Goal: Navigation & Orientation: Find specific page/section

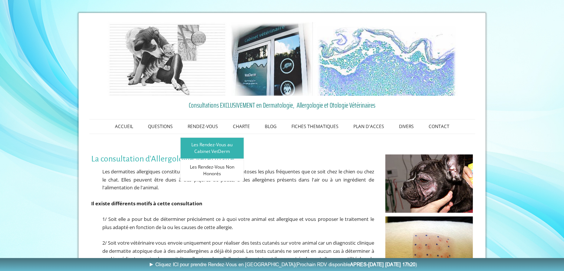
click at [206, 148] on link "Les Rendez-Vous au Cabinet VetDerm" at bounding box center [212, 148] width 64 height 22
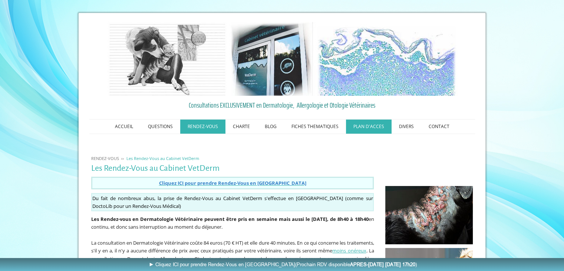
click at [367, 127] on link "PLAN D'ACCES" at bounding box center [369, 126] width 46 height 14
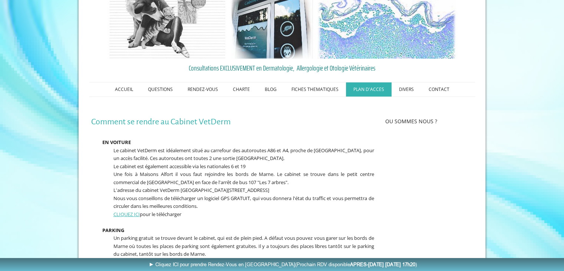
scroll to position [74, 0]
